Goal: Information Seeking & Learning: Check status

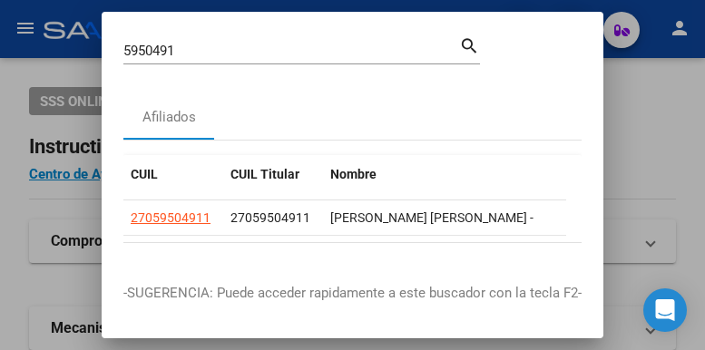
click at [234, 58] on input "5950491" at bounding box center [291, 51] width 336 height 16
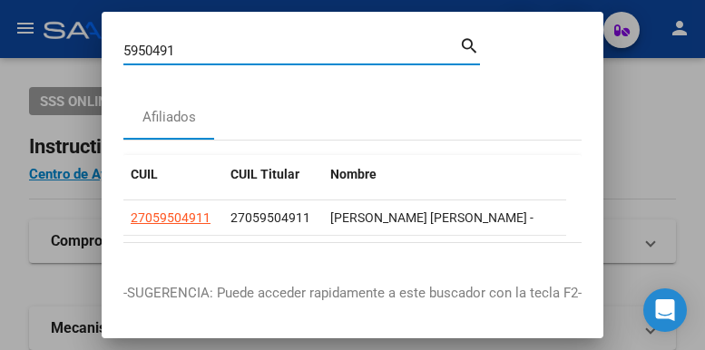
click at [237, 55] on input "5950491" at bounding box center [291, 51] width 336 height 16
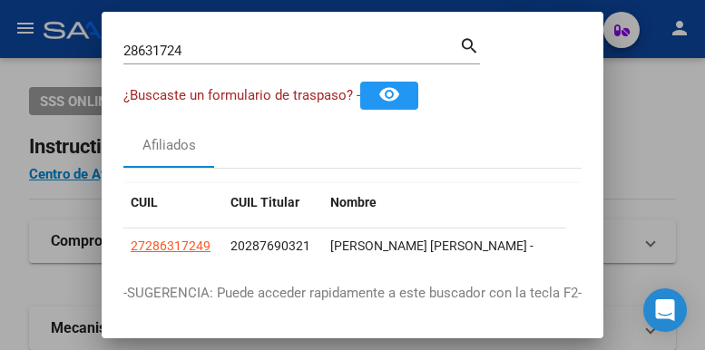
click at [234, 24] on mat-dialog-container "28631724 Buscar (apellido, dni, cuil, nro traspaso, cuit, obra social) search ¿…" at bounding box center [353, 175] width 502 height 327
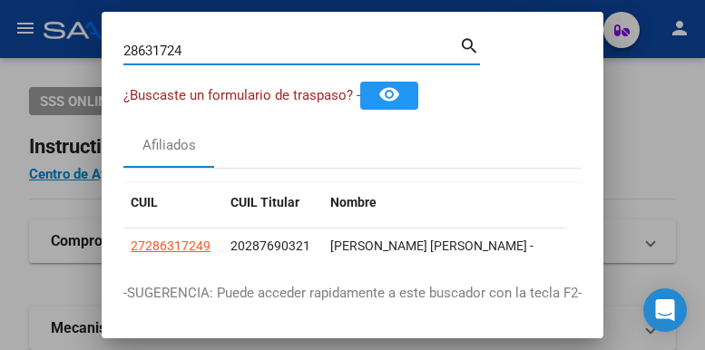
drag, startPoint x: 216, startPoint y: 45, endPoint x: 120, endPoint y: 44, distance: 96.2
click at [91, 34] on div "28631724 Buscar (apellido, dni, cuil, nro traspaso, cuit, obra social) search ¿…" at bounding box center [352, 175] width 705 height 350
drag, startPoint x: 199, startPoint y: 55, endPoint x: -105, endPoint y: 34, distance: 304.7
click at [0, 34] on html "menu - oschoca person Firma Express Padrón Afiliados Empadronados Movimientos d…" at bounding box center [352, 175] width 705 height 350
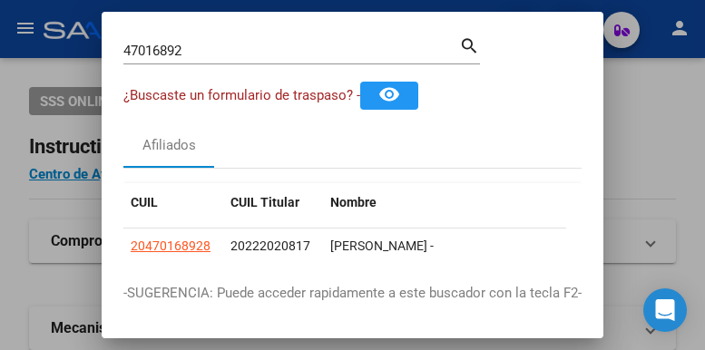
click at [206, 59] on div "47016892 Buscar (apellido, dni, [PERSON_NAME], [PERSON_NAME], cuit, obra social)" at bounding box center [291, 50] width 336 height 27
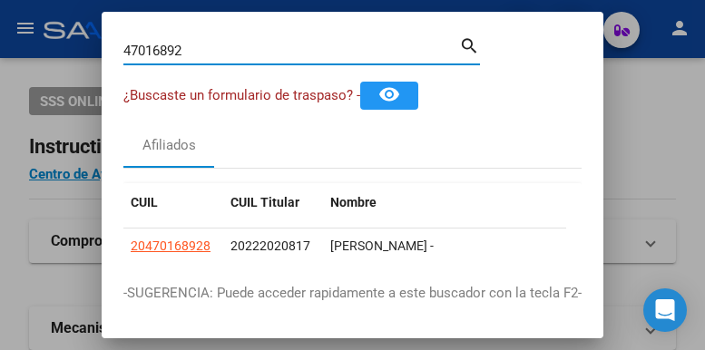
click at [203, 51] on input "47016892" at bounding box center [291, 51] width 336 height 16
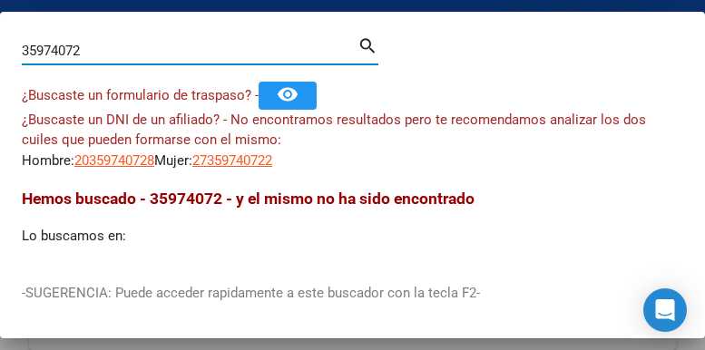
click at [127, 48] on input "35974072" at bounding box center [190, 51] width 336 height 16
drag, startPoint x: 127, startPoint y: 46, endPoint x: -143, endPoint y: 18, distance: 271.8
click at [0, 18] on html "menu - oschoca person Firma Express Padrón Afiliados Empadronados Movimientos d…" at bounding box center [352, 175] width 705 height 350
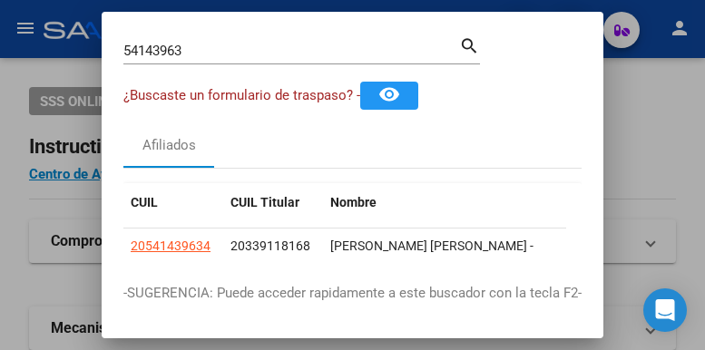
click at [237, 60] on div "54143963 Buscar (apellido, dni, [PERSON_NAME], [PERSON_NAME], cuit, obra social)" at bounding box center [291, 50] width 336 height 27
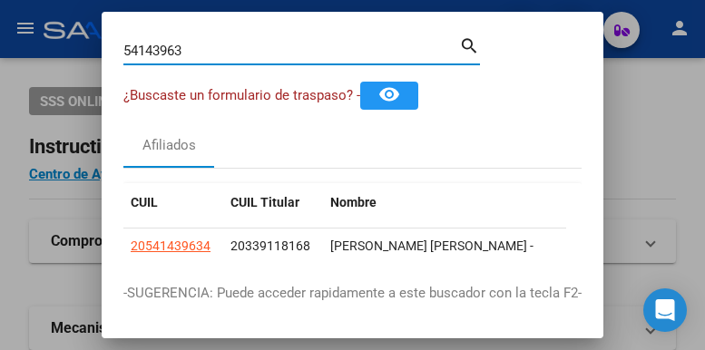
click at [214, 25] on mat-dialog-container "54143963 Buscar (apellido, dni, cuil, nro traspaso, cuit, obra social) search ¿…" at bounding box center [353, 175] width 502 height 327
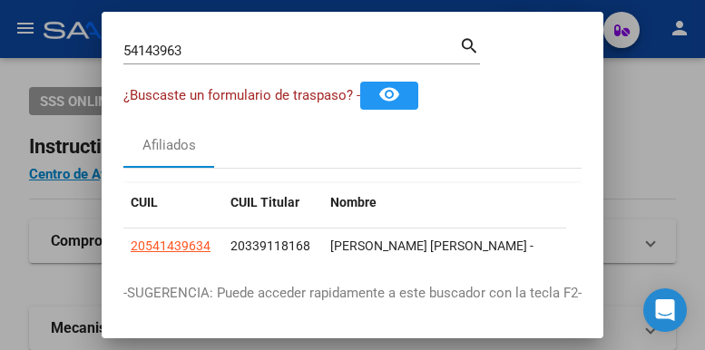
click at [204, 44] on div "54143963 Buscar (apellido, dni, [PERSON_NAME], [PERSON_NAME], cuit, obra social)" at bounding box center [291, 50] width 336 height 27
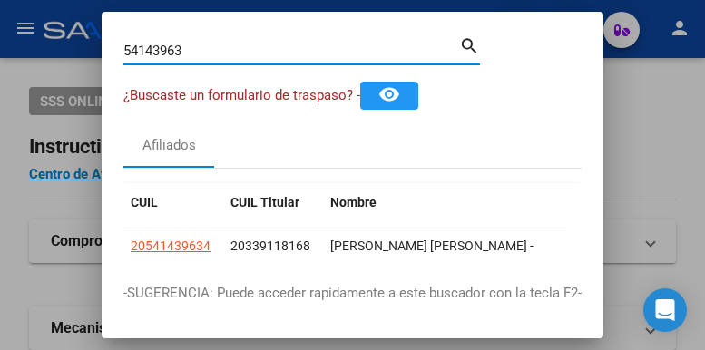
click at [205, 44] on input "54143963" at bounding box center [291, 51] width 336 height 16
drag, startPoint x: 211, startPoint y: 53, endPoint x: 36, endPoint y: 36, distance: 175.9
click at [46, 51] on div "30160703 Buscar (apellido, dni, cuil, nro traspaso, cuit, obra social) search ¿…" at bounding box center [352, 175] width 705 height 350
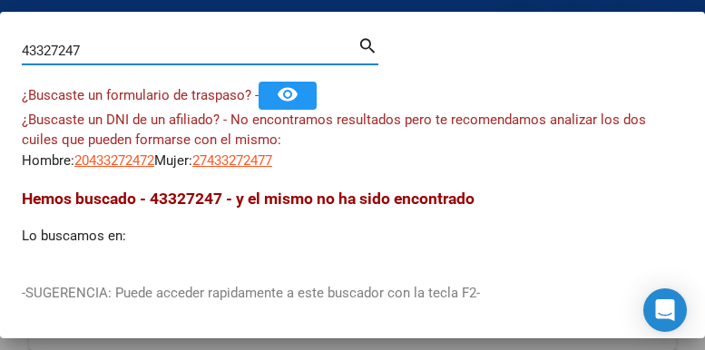
click at [131, 44] on input "43327247" at bounding box center [190, 51] width 336 height 16
click at [136, 45] on input "43327247" at bounding box center [190, 51] width 336 height 16
drag, startPoint x: 100, startPoint y: 53, endPoint x: -85, endPoint y: 18, distance: 188.3
click at [0, 18] on html "menu - oschoca person Firma Express Padrón Afiliados Empadronados Movimientos d…" at bounding box center [352, 175] width 705 height 350
click at [126, 51] on input "36089847" at bounding box center [190, 51] width 336 height 16
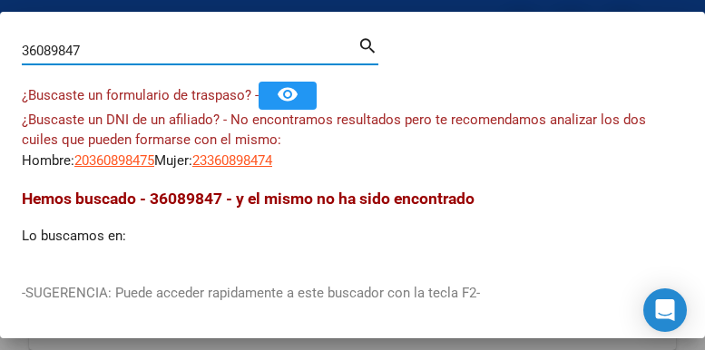
click at [126, 49] on input "36089847" at bounding box center [190, 51] width 336 height 16
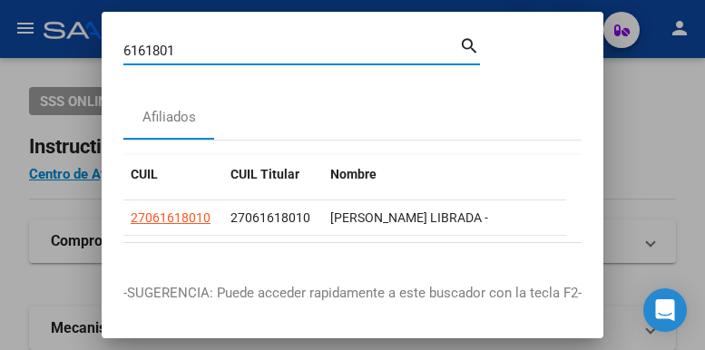
drag, startPoint x: 198, startPoint y: 46, endPoint x: 18, endPoint y: 33, distance: 180.2
click at [37, 48] on div "6161801 Buscar (apellido, dni, cuil, nro traspaso, cuit, obra social) search Af…" at bounding box center [352, 175] width 705 height 350
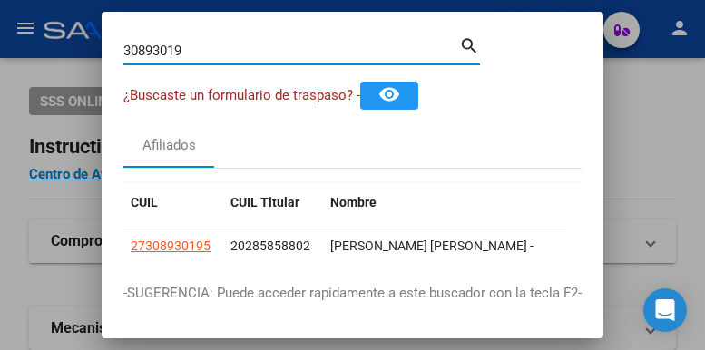
drag, startPoint x: 210, startPoint y: 57, endPoint x: -18, endPoint y: 15, distance: 232.6
click at [0, 15] on html "menu - oschoca person Firma Express Padrón Afiliados Empadronados Movimientos d…" at bounding box center [352, 175] width 705 height 350
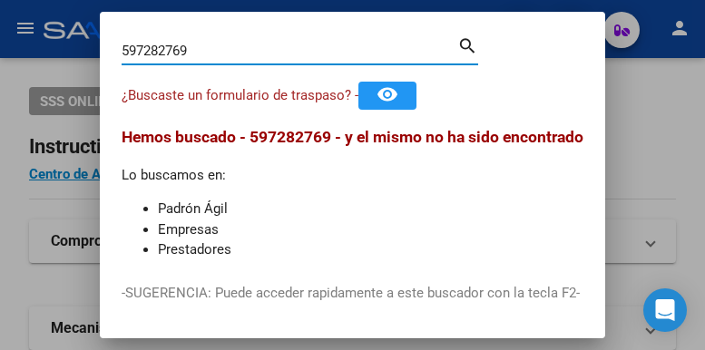
drag, startPoint x: 205, startPoint y: 47, endPoint x: 79, endPoint y: 10, distance: 131.5
click at [128, 41] on div "597282769 Buscar (apellido, dni, [PERSON_NAME], [PERSON_NAME], cuit, obra socia…" at bounding box center [290, 50] width 336 height 27
click at [227, 57] on input "597282769" at bounding box center [290, 51] width 336 height 16
click at [228, 53] on input "597282769" at bounding box center [290, 51] width 336 height 16
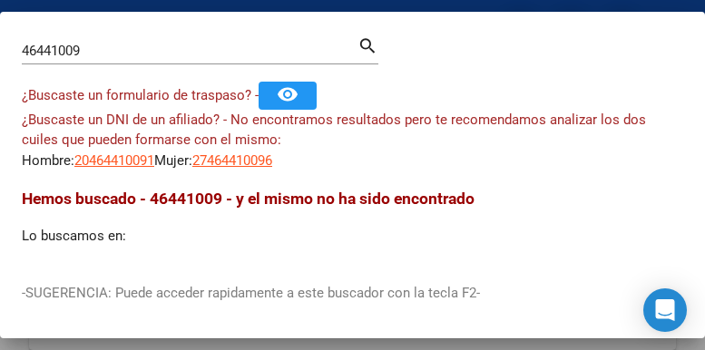
click at [163, 49] on input "46441009" at bounding box center [190, 51] width 336 height 16
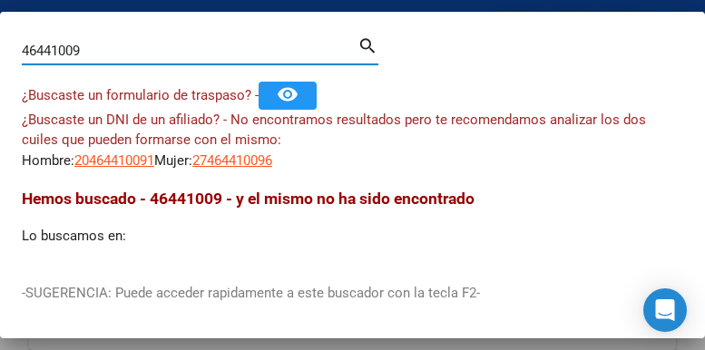
drag, startPoint x: 162, startPoint y: 47, endPoint x: 0, endPoint y: 25, distance: 163.0
click at [0, 25] on mat-dialog-container "46441009 Buscar (apellido, dni, cuil, nro traspaso, cuit, obra social) search ¿…" at bounding box center [352, 175] width 705 height 327
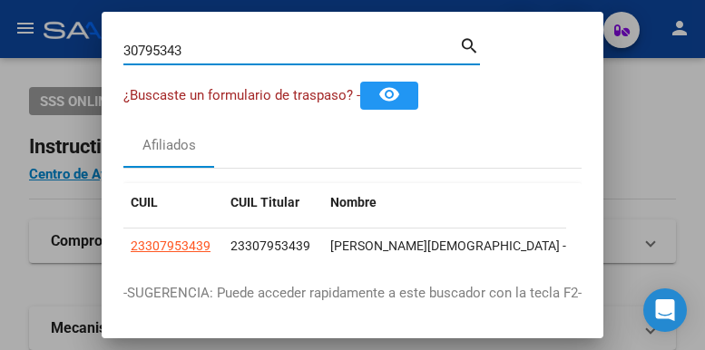
drag, startPoint x: 192, startPoint y: 51, endPoint x: -86, endPoint y: -15, distance: 286.3
click at [0, 0] on html "menu - oschoca person Firma Express Padrón Afiliados Empadronados Movimientos d…" at bounding box center [352, 175] width 705 height 350
drag, startPoint x: 198, startPoint y: 54, endPoint x: 34, endPoint y: 15, distance: 167.7
click at [34, 15] on div "24272104 Buscar (apellido, dni, cuil, nro traspaso, cuit, obra social) search ¿…" at bounding box center [352, 175] width 705 height 350
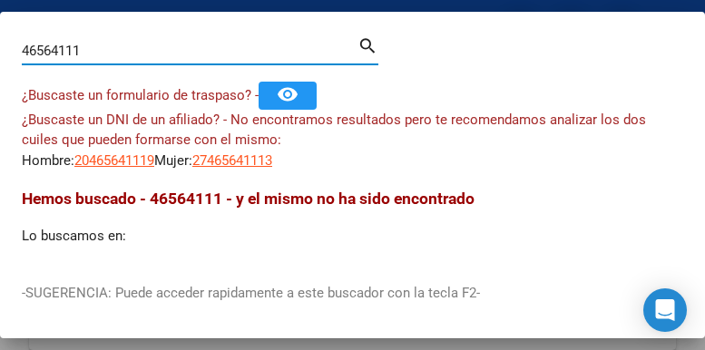
drag, startPoint x: 108, startPoint y: 53, endPoint x: 3, endPoint y: 2, distance: 116.9
click at [30, 35] on div "46564111 Buscar (apellido, dni, [PERSON_NAME], [PERSON_NAME], cuit, obra social…" at bounding box center [200, 49] width 357 height 31
type input "4"
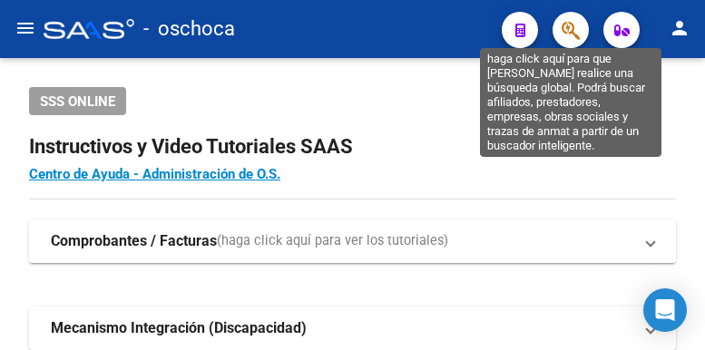
click at [563, 19] on span "button" at bounding box center [571, 30] width 18 height 37
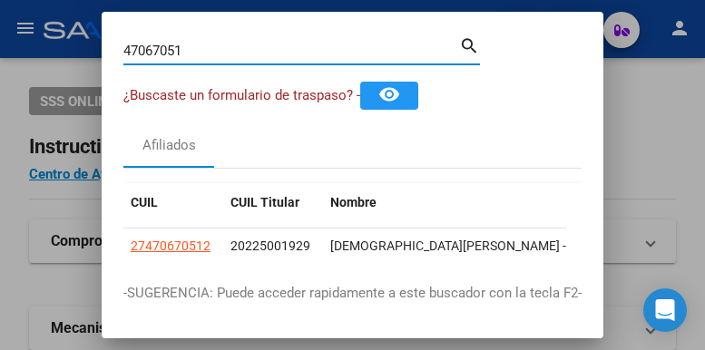
drag, startPoint x: 200, startPoint y: 51, endPoint x: -136, endPoint y: -43, distance: 348.5
click at [0, 0] on html "menu - oschoca person Firma Express Padrón Afiliados Empadronados Movimientos d…" at bounding box center [352, 175] width 705 height 350
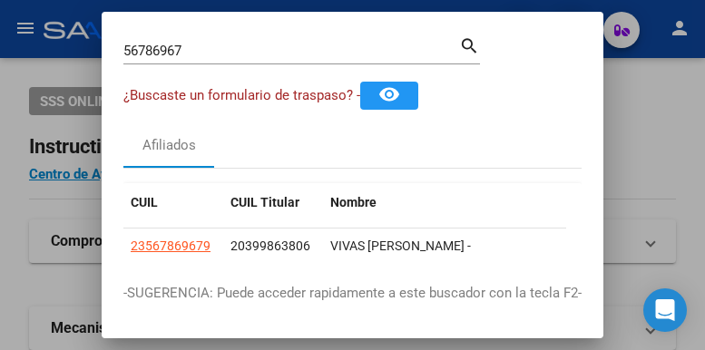
click at [212, 49] on input "56786967" at bounding box center [291, 51] width 336 height 16
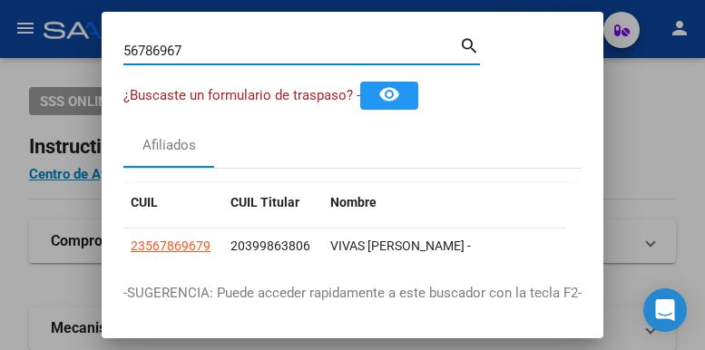
click at [212, 49] on input "56786967" at bounding box center [291, 51] width 336 height 16
click at [114, 44] on mat-dialog-content "55038805 Buscar (apellido, dni, cuil, nro traspaso, cuit, obra social) search ¿…" at bounding box center [353, 148] width 502 height 228
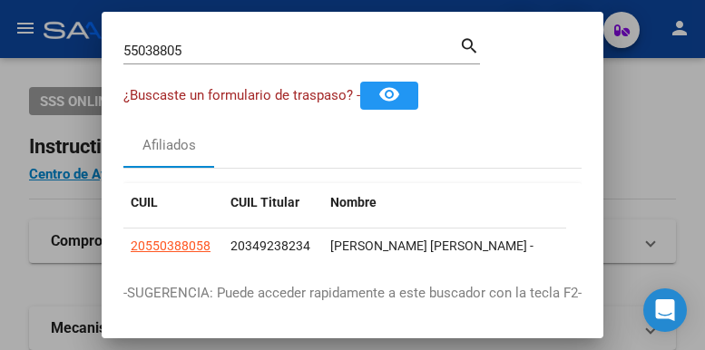
click at [213, 43] on div "55038805 Buscar (apellido, dni, [PERSON_NAME], [PERSON_NAME], cuit, obra social)" at bounding box center [291, 50] width 336 height 27
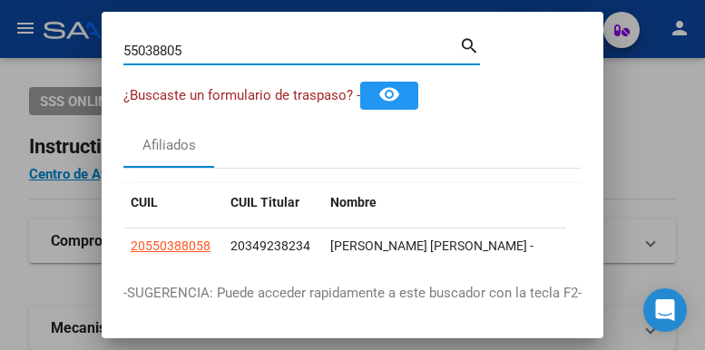
click at [214, 44] on input "55038805" at bounding box center [291, 51] width 336 height 16
type input "2"
type input "55029292"
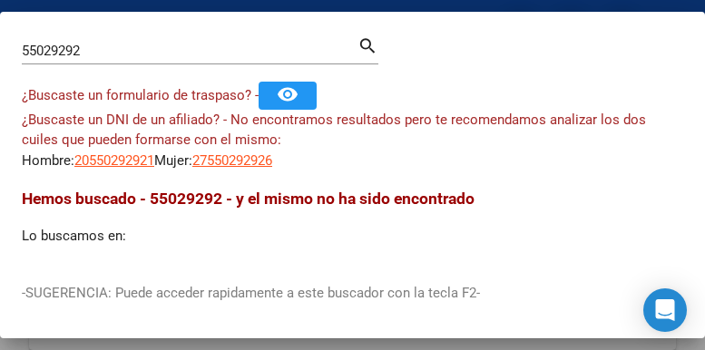
click at [147, 48] on input "55029292" at bounding box center [190, 51] width 336 height 16
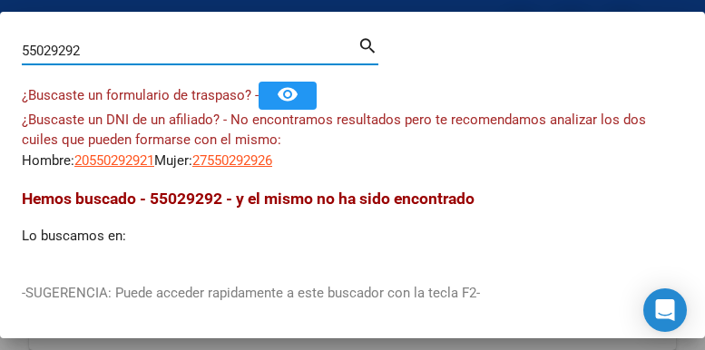
click at [148, 46] on input "55029292" at bounding box center [190, 51] width 336 height 16
type input "56198182"
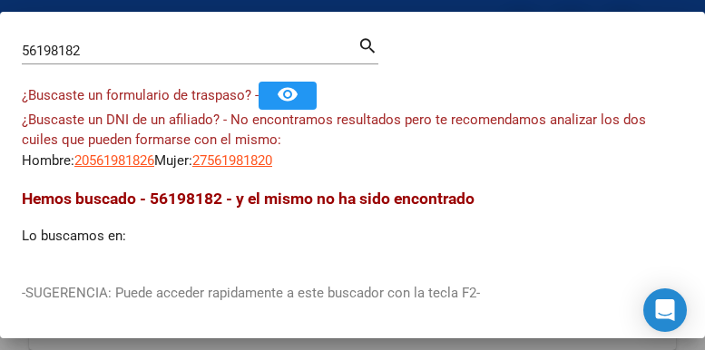
click at [625, 168] on div "¿Buscaste un DNI de un afiliado? - No encontramos resultados pero te recomendam…" at bounding box center [352, 141] width 661 height 62
